Goal: Task Accomplishment & Management: Use online tool/utility

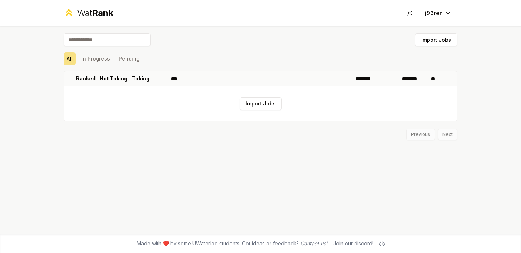
click at [114, 42] on input at bounding box center [107, 39] width 87 height 13
type input "*******"
click at [272, 108] on button "Import Jobs" at bounding box center [261, 103] width 42 height 13
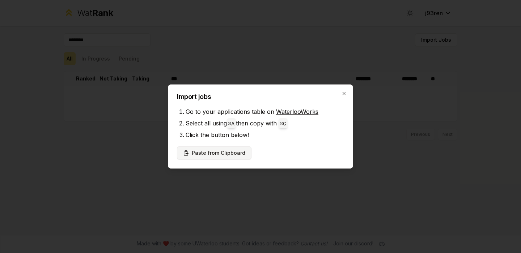
click at [228, 151] on button "Paste from Clipboard" at bounding box center [214, 152] width 75 height 13
click at [210, 159] on button "Paste from Clipboard" at bounding box center [214, 152] width 75 height 13
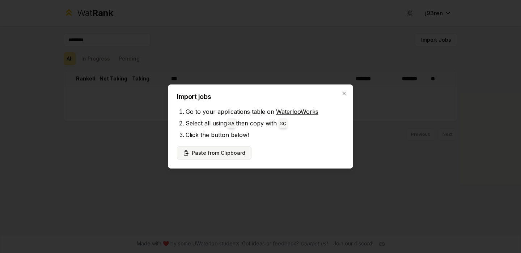
click at [205, 152] on button "Paste from Clipboard" at bounding box center [214, 152] width 75 height 13
click at [219, 153] on button "Paste from Clipboard" at bounding box center [214, 152] width 75 height 13
click at [225, 165] on div "Import jobs Go to your applications table on WaterlooWorks Select all using ⌘ A…" at bounding box center [260, 126] width 185 height 84
click at [205, 149] on button "Paste from Clipboard" at bounding box center [214, 152] width 75 height 13
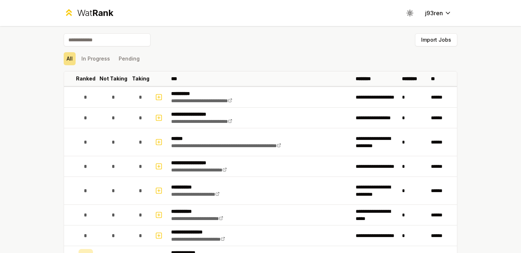
click at [119, 41] on input at bounding box center [107, 39] width 87 height 13
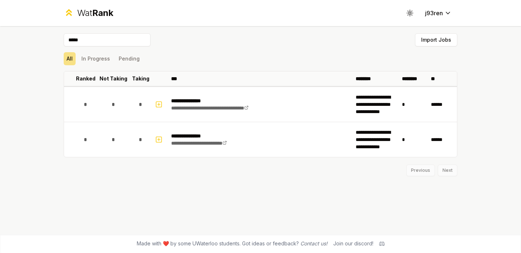
type input "*****"
